Goal: Task Accomplishment & Management: Complete application form

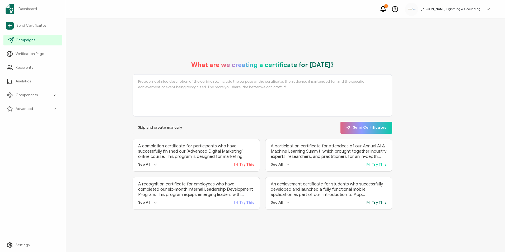
click at [18, 42] on span "Campaigns" at bounding box center [26, 39] width 20 height 5
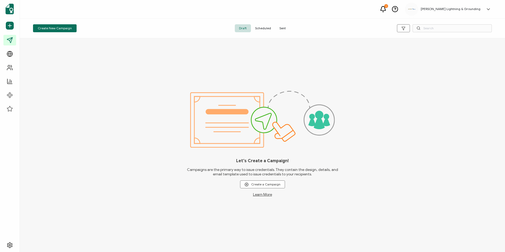
click at [281, 29] on span "Sent" at bounding box center [282, 28] width 15 height 8
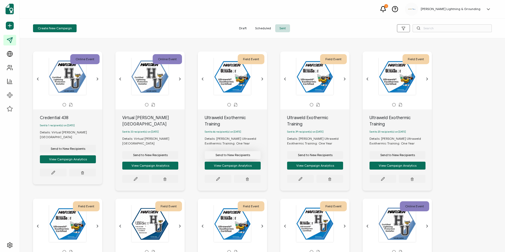
click at [234, 154] on button "Send to New Recipients" at bounding box center [233, 155] width 56 height 8
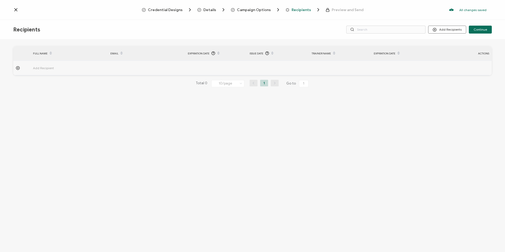
click at [248, 10] on span "Campaign Options" at bounding box center [254, 10] width 34 height 4
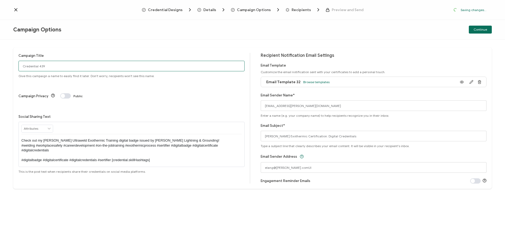
click at [41, 65] on input "Credential 439" at bounding box center [131, 66] width 226 height 11
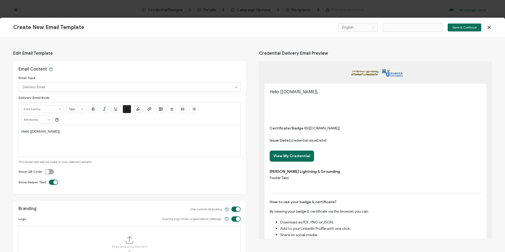
type input "Email Template 33"
click at [355, 28] on icon at bounding box center [488, 27] width 5 height 5
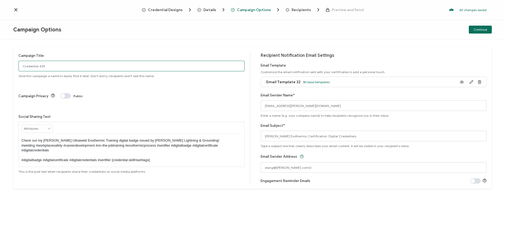
click at [72, 67] on input "Credential 439" at bounding box center [131, 66] width 226 height 11
drag, startPoint x: 55, startPoint y: 67, endPoint x: 16, endPoint y: 67, distance: 38.5
click at [16, 67] on div "Campaign Title Credential 439 Give this campaign a name to easily find it later…" at bounding box center [252, 118] width 478 height 141
type input "Ultraweld Exothermic Training"
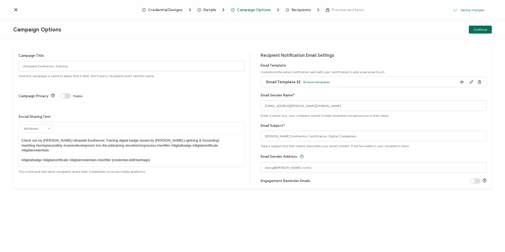
click at [300, 9] on span "Recipients" at bounding box center [300, 10] width 19 height 4
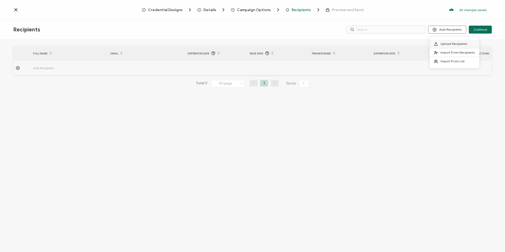
click at [355, 43] on span at bounding box center [437, 44] width 7 height 4
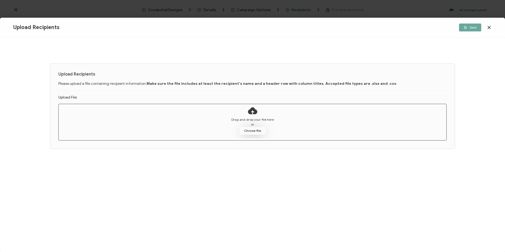
click at [245, 127] on button "Choose file" at bounding box center [252, 131] width 26 height 8
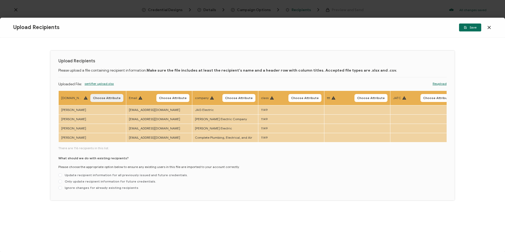
click at [112, 101] on button "Choose Attribute" at bounding box center [106, 98] width 33 height 8
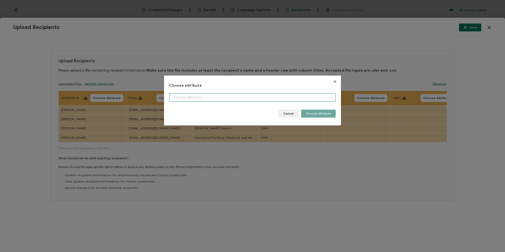
click at [195, 98] on input "dialog" at bounding box center [252, 97] width 166 height 8
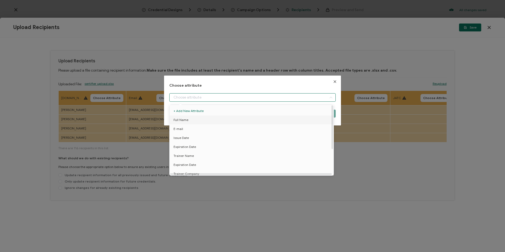
click at [195, 120] on li "Full Name" at bounding box center [252, 119] width 168 height 9
type input "Full Name"
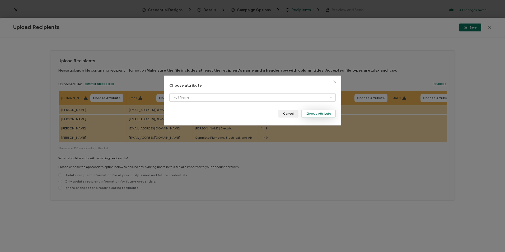
click at [312, 114] on button "Choose Attribute" at bounding box center [318, 114] width 35 height 8
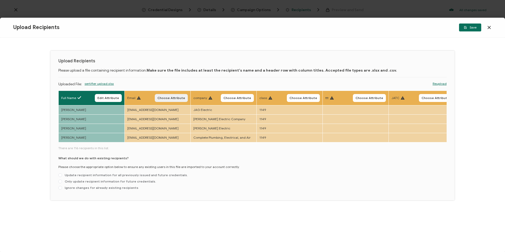
click at [167, 97] on span "Choose Attribute" at bounding box center [171, 97] width 28 height 3
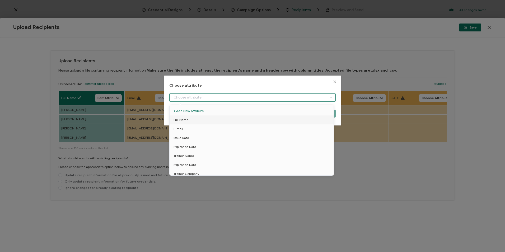
click at [189, 99] on input "dialog" at bounding box center [252, 97] width 166 height 8
click at [189, 127] on li "E-mail" at bounding box center [252, 128] width 168 height 9
type input "E-mail"
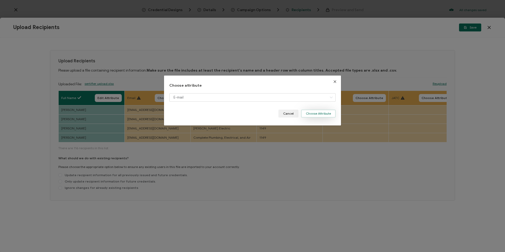
click at [325, 115] on button "Choose Attribute" at bounding box center [318, 114] width 35 height 8
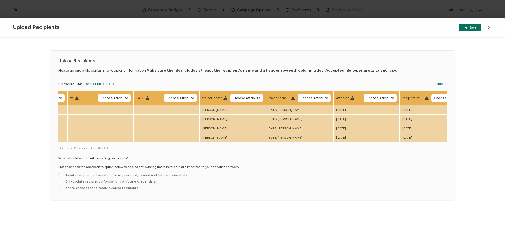
scroll to position [0, 272]
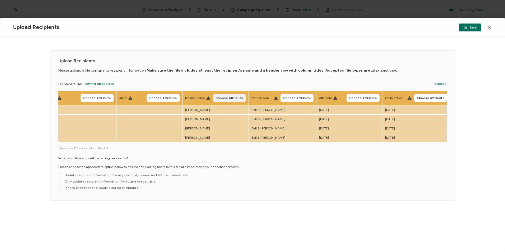
click at [236, 98] on span "Choose Attribute" at bounding box center [229, 97] width 28 height 3
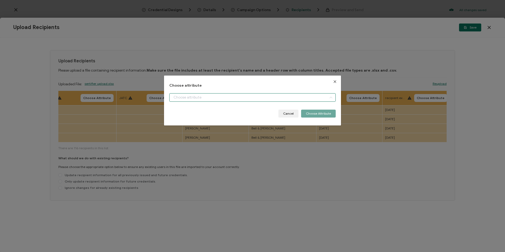
click at [236, 99] on input "dialog" at bounding box center [252, 97] width 166 height 8
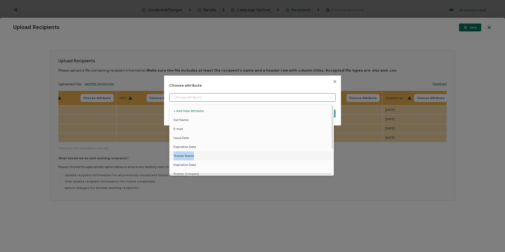
drag, startPoint x: 197, startPoint y: 146, endPoint x: 196, endPoint y: 155, distance: 8.6
click at [196, 155] on ul "+ Add New Attribute Full Name E-mail Issue Date Expiration Date Trainer Name Ex…" at bounding box center [252, 160] width 166 height 111
click at [196, 155] on li "Trainer Name" at bounding box center [252, 155] width 168 height 9
type input "Trainer Name"
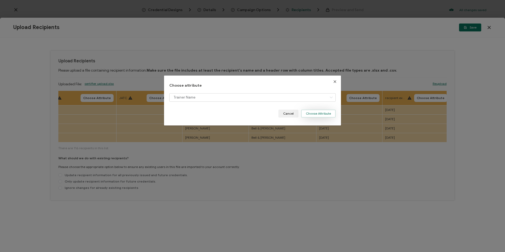
click at [309, 115] on button "Choose Attribute" at bounding box center [318, 114] width 35 height 8
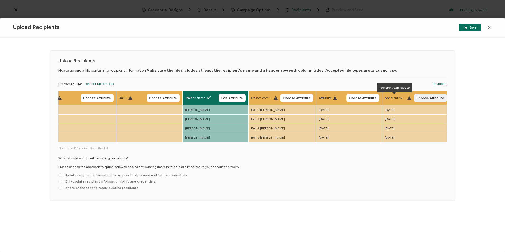
click at [355, 98] on span "Choose Attribute" at bounding box center [430, 97] width 28 height 3
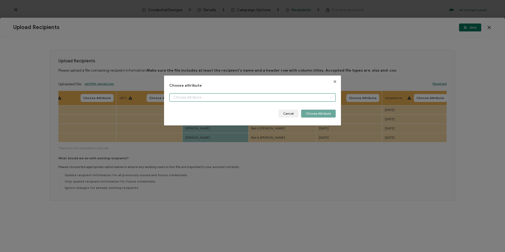
click at [241, 98] on input "dialog" at bounding box center [252, 97] width 166 height 8
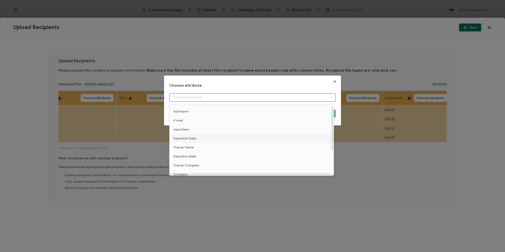
scroll to position [0, 0]
click at [182, 166] on span "Expiration Date" at bounding box center [184, 164] width 22 height 9
type input "Expiration Date"
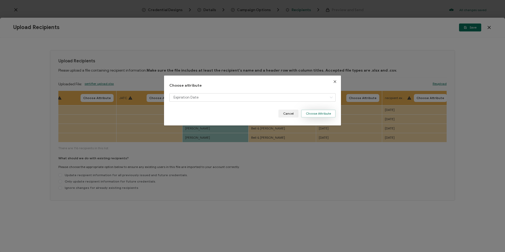
click at [318, 114] on button "Choose Attribute" at bounding box center [318, 114] width 35 height 8
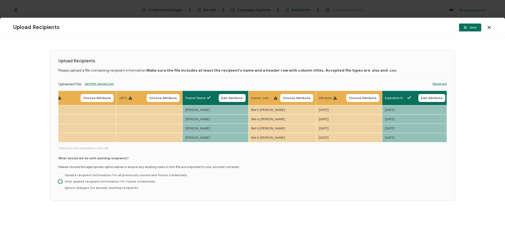
click at [125, 183] on span "Only update recipient information for future credentials." at bounding box center [109, 181] width 94 height 4
click at [62, 183] on input "Only update recipient information for future credentials." at bounding box center [60, 181] width 4 height 4
radio input "true"
click at [355, 26] on span "Save" at bounding box center [469, 27] width 13 height 3
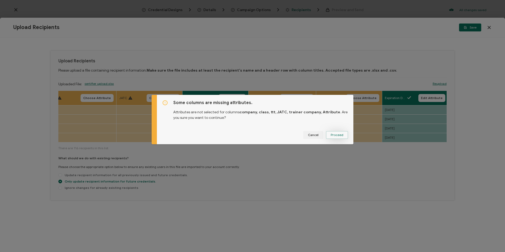
click at [338, 136] on span "Proceed" at bounding box center [336, 134] width 13 height 3
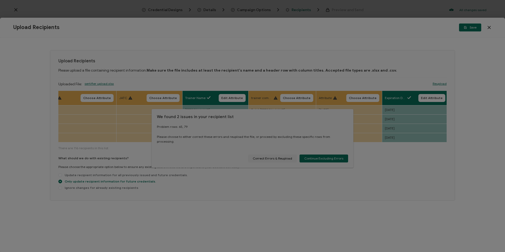
click at [274, 156] on div at bounding box center [252, 126] width 505 height 252
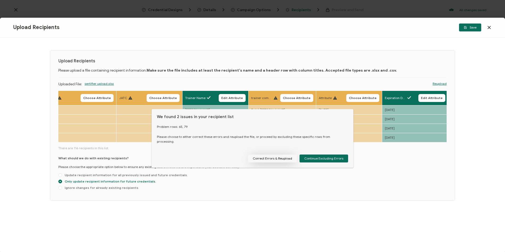
click at [272, 156] on button "Correct Errors & Reupload" at bounding box center [272, 158] width 49 height 8
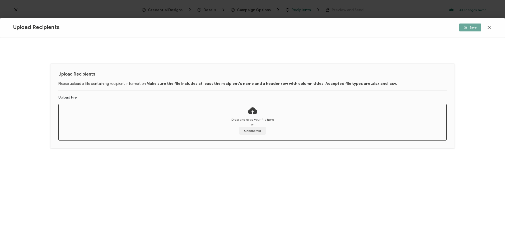
click at [41, 118] on div "Upload Recipients Please upload a file containing recipient information. Make s…" at bounding box center [252, 144] width 505 height 214
click at [252, 132] on button "Choose file" at bounding box center [252, 131] width 26 height 8
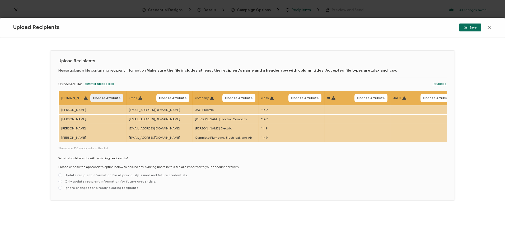
click at [98, 99] on span "Choose Attribute" at bounding box center [107, 97] width 28 height 3
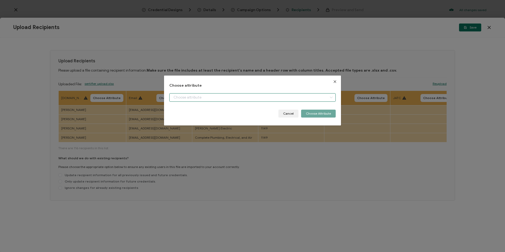
click at [192, 98] on input "dialog" at bounding box center [252, 97] width 166 height 8
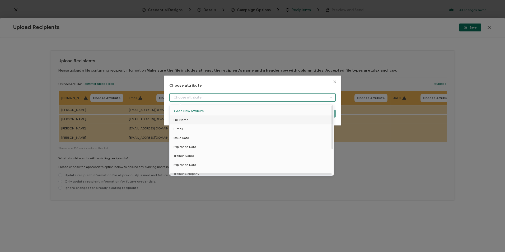
click at [191, 118] on li "Full Name" at bounding box center [252, 119] width 168 height 9
type input "Full Name"
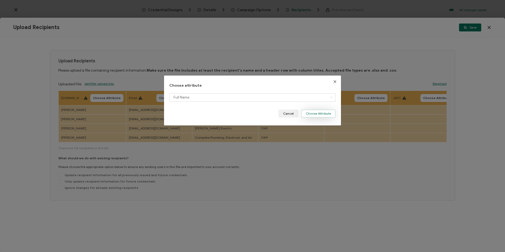
click at [321, 115] on button "Choose Attribute" at bounding box center [318, 114] width 35 height 8
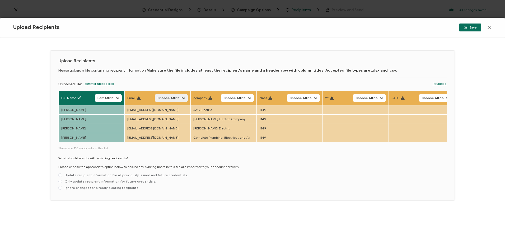
click at [185, 97] on button "Choose Attribute" at bounding box center [171, 98] width 33 height 8
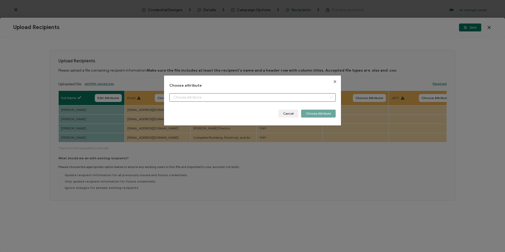
click at [208, 100] on input "dialog" at bounding box center [252, 97] width 166 height 8
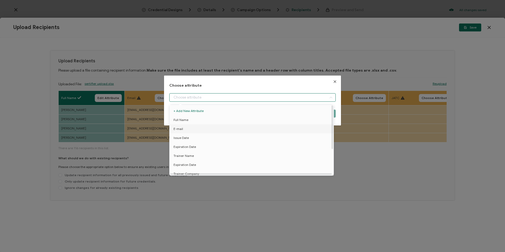
click at [197, 130] on li "E-mail" at bounding box center [252, 128] width 168 height 9
type input "E-mail"
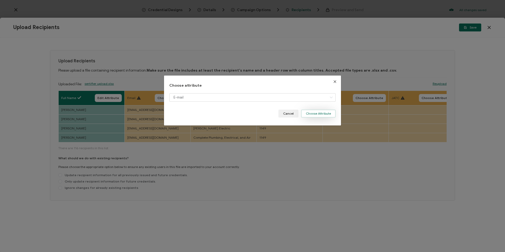
click at [318, 115] on button "Choose Attribute" at bounding box center [318, 114] width 35 height 8
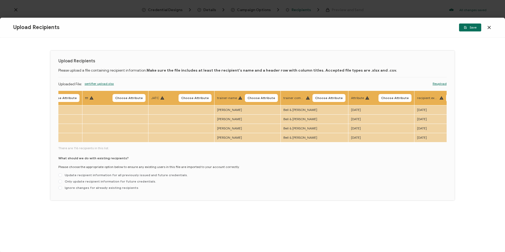
scroll to position [0, 272]
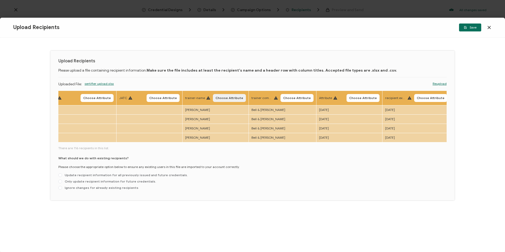
click at [232, 98] on span "Choose Attribute" at bounding box center [229, 97] width 28 height 3
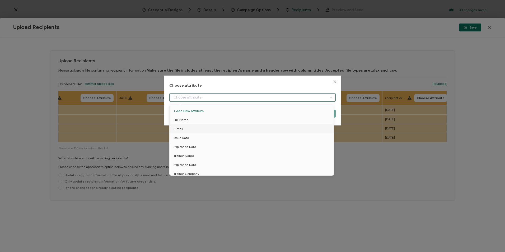
click at [225, 96] on input "dialog" at bounding box center [252, 97] width 166 height 8
click at [188, 155] on span "Trainer Name" at bounding box center [183, 155] width 20 height 9
type input "Trainer Name"
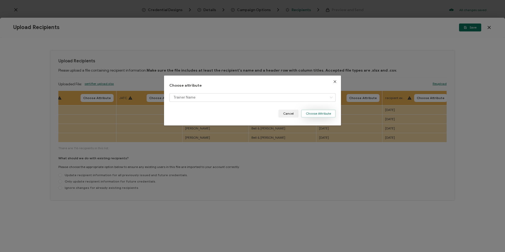
click at [306, 113] on button "Choose Attribute" at bounding box center [318, 114] width 35 height 8
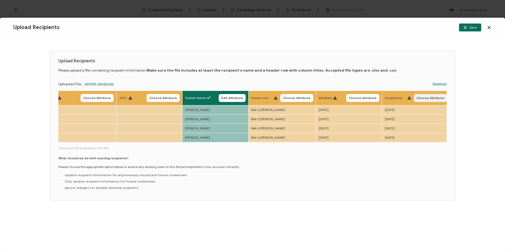
click at [355, 97] on span "Choose Attribute" at bounding box center [430, 97] width 28 height 3
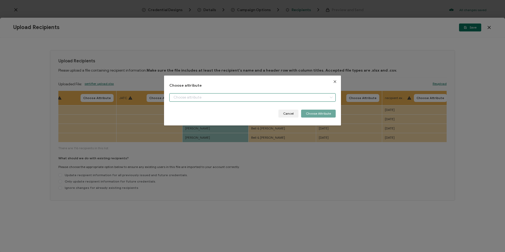
click at [237, 99] on input "dialog" at bounding box center [252, 97] width 166 height 8
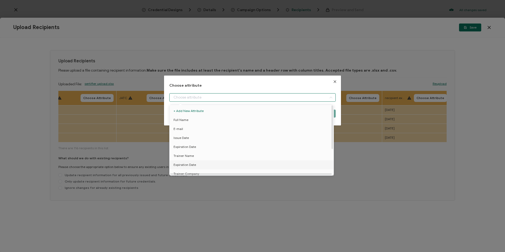
click at [197, 166] on li "Expiration Date" at bounding box center [252, 164] width 168 height 9
type input "Expiration Date"
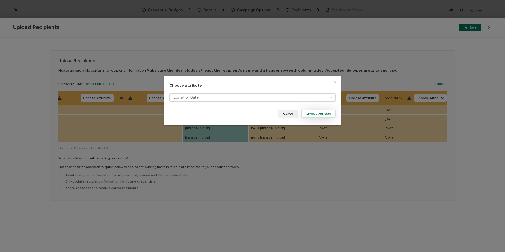
click at [323, 112] on button "Choose Attribute" at bounding box center [318, 114] width 35 height 8
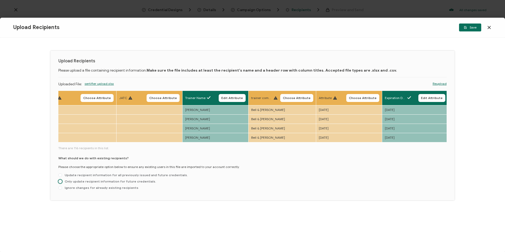
click at [113, 181] on span "Only update recipient information for future credentials." at bounding box center [109, 181] width 94 height 4
click at [62, 181] on input "Only update recipient information for future credentials." at bounding box center [60, 181] width 4 height 4
radio input "true"
click at [355, 29] on span "Save" at bounding box center [469, 27] width 13 height 3
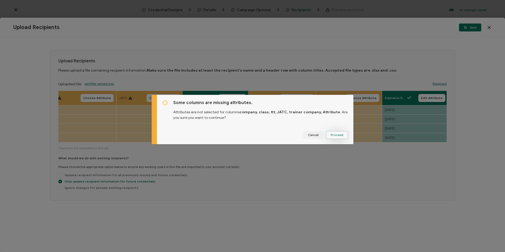
click at [330, 137] on button "Proceed" at bounding box center [337, 135] width 22 height 8
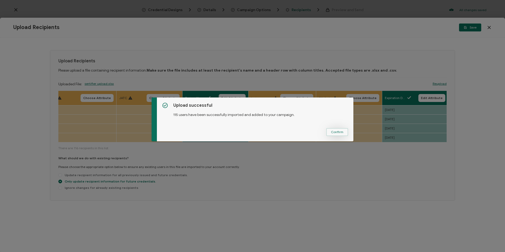
click at [337, 132] on span "Confirm" at bounding box center [337, 131] width 12 height 3
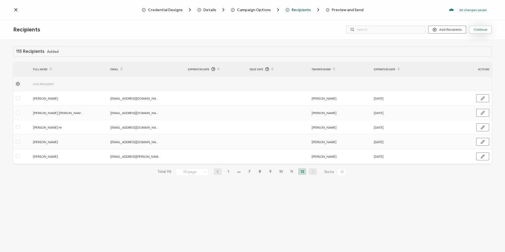
click at [355, 31] on button "Continue" at bounding box center [479, 30] width 23 height 8
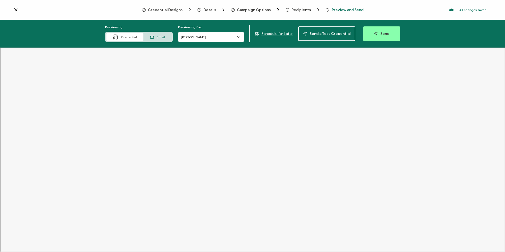
click at [219, 40] on input "[PERSON_NAME]" at bounding box center [211, 37] width 66 height 11
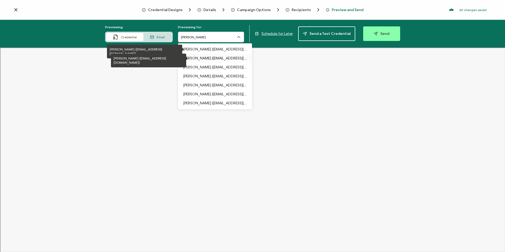
click at [212, 58] on p "[PERSON_NAME] ([EMAIL_ADDRESS][DOMAIN_NAME])" at bounding box center [214, 58] width 63 height 9
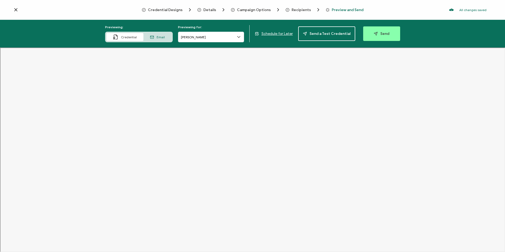
click at [302, 10] on span "Recipients" at bounding box center [300, 10] width 19 height 4
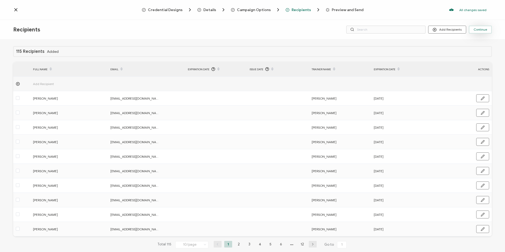
click at [484, 30] on span "Continue" at bounding box center [479, 29] width 13 height 3
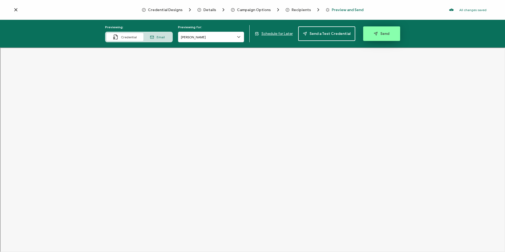
click at [379, 35] on span "Send" at bounding box center [381, 34] width 16 height 4
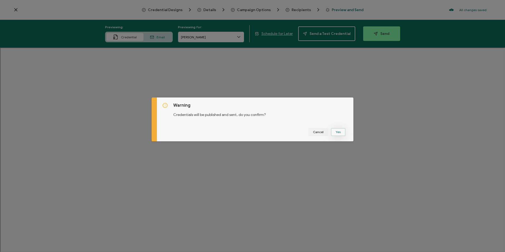
click at [340, 130] on button "Yes" at bounding box center [338, 132] width 15 height 8
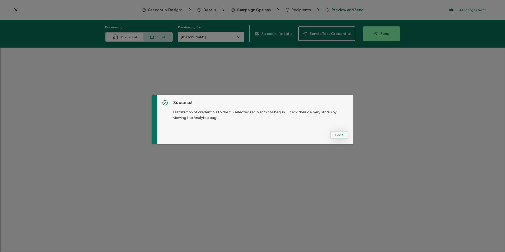
click at [340, 132] on button "Got It" at bounding box center [339, 135] width 18 height 8
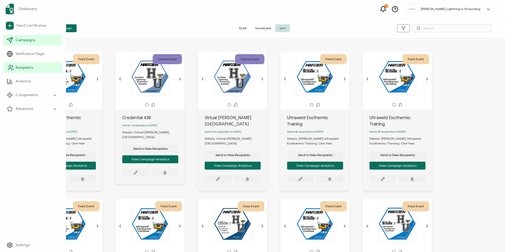
click at [14, 66] on link "Recipients" at bounding box center [32, 67] width 59 height 11
